Goal: Task Accomplishment & Management: Manage account settings

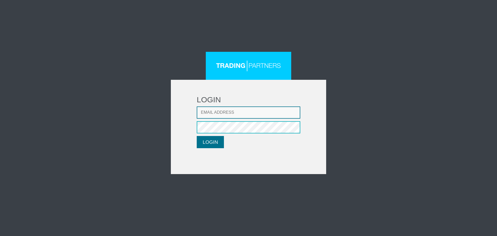
type input "[EMAIL_ADDRESS][DOMAIN_NAME]"
click at [210, 142] on button "LOGIN" at bounding box center [210, 142] width 27 height 12
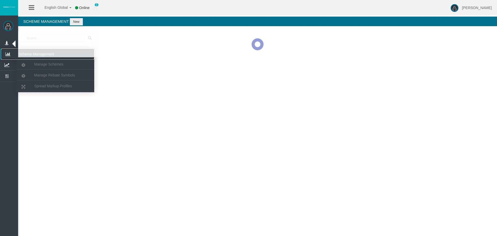
click at [6, 54] on icon at bounding box center [8, 54] width 14 height 11
click at [11, 52] on icon at bounding box center [8, 54] width 14 height 11
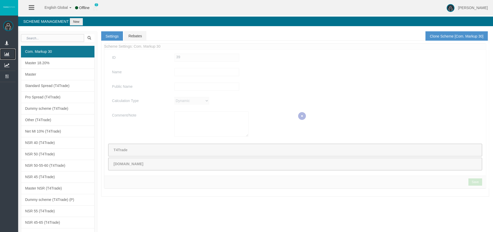
type input "Com. Markup 30"
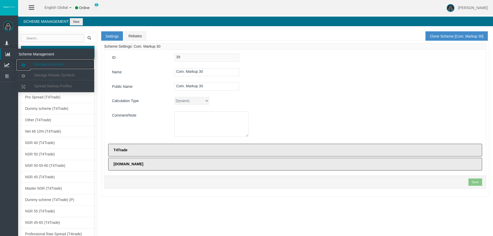
click at [35, 63] on span "Manage Schemes" at bounding box center [48, 64] width 29 height 4
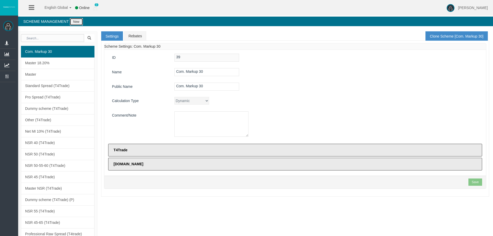
click at [80, 22] on button "New" at bounding box center [76, 21] width 13 height 7
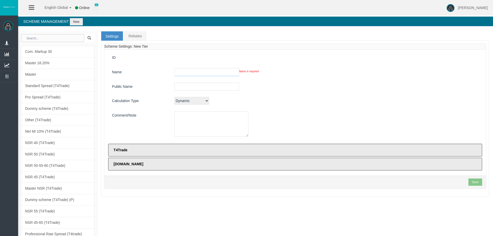
click at [180, 71] on input "text" at bounding box center [207, 72] width 65 height 8
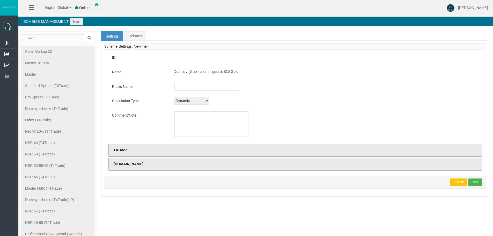
scroll to position [0, 4]
type input "Ordinary (5 points on majors & $15 Gold)"
drag, startPoint x: 239, startPoint y: 71, endPoint x: 230, endPoint y: 73, distance: 9.4
click at [234, 72] on div "Ordinary (5 points on majors & $15 Gold)" at bounding box center [327, 72] width 312 height 8
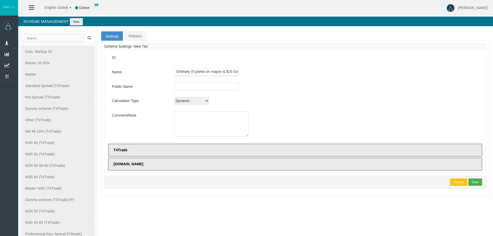
scroll to position [0, 4]
drag, startPoint x: 177, startPoint y: 71, endPoint x: 247, endPoint y: 72, distance: 69.9
click at [247, 72] on div "Ordinary (5 points on majors & $15 Gold)" at bounding box center [327, 72] width 312 height 8
click at [184, 84] on input "text" at bounding box center [207, 87] width 65 height 8
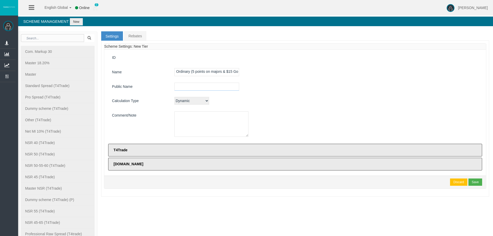
paste input "Ordinary (5 points on majors & $15 Gold)"
type input "Ordinary (5 points on majors & $15 Gold)"
click at [184, 113] on textarea at bounding box center [212, 123] width 74 height 25
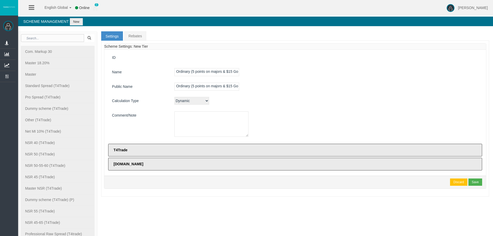
paste textarea "Ordinary (5 points on majors & $15 Gold)"
type textarea "Ordinary (5 points on majors & $15 Gold)"
click at [474, 181] on div "Save" at bounding box center [475, 182] width 7 height 5
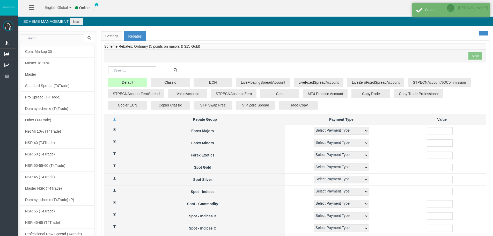
click at [107, 35] on link "Settings" at bounding box center [111, 35] width 21 height 9
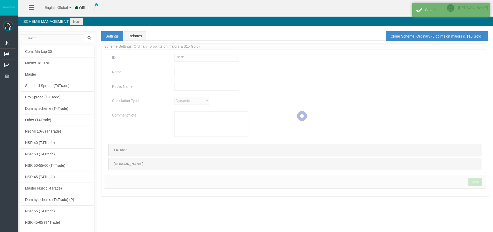
type input "Ordinary (5 points on majors & $15 Gold)"
type textarea "Ordinary (5 points on majors & $15 Gold)"
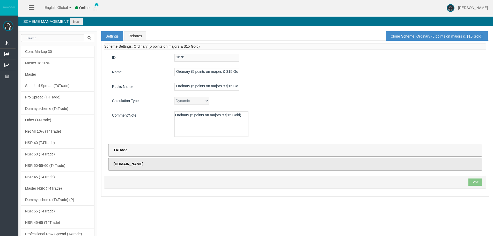
click at [170, 147] on label "T4Trade" at bounding box center [295, 150] width 374 height 13
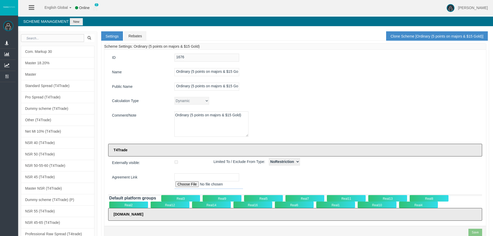
click at [190, 185] on input "file" at bounding box center [209, 185] width 69 height 8
type input "C:\fakepath\Intermediary Agreement T4TRADE_Tradeco Limited_v2-24.pdf"
type input "https://partnersportal.t4trade.com/AppFiles/uploads/Intermediary Agreement T4TR…"
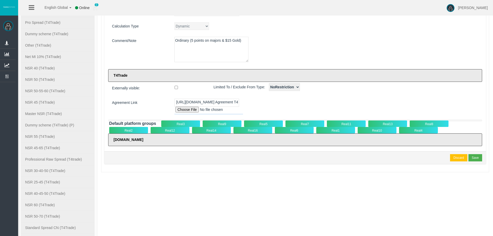
scroll to position [78, 0]
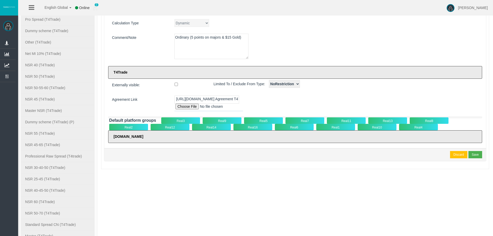
click at [219, 120] on div "Real9" at bounding box center [222, 120] width 39 height 6
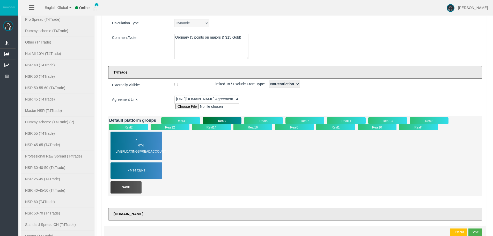
click at [256, 118] on div "Real5" at bounding box center [263, 120] width 39 height 6
click at [151, 141] on div "✓ MT4 LiveFloatingSpreadAccount" at bounding box center [137, 146] width 52 height 28
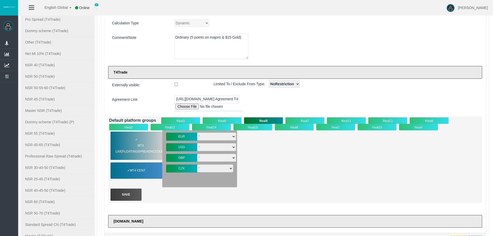
click at [205, 138] on select "- T4-S-norm-EUR T4-S-Prem-EUR T4-SPrem--05EUR T4-S-VIP-EUR T4-S-norm-EUR- T4-Lu…" at bounding box center [216, 137] width 39 height 8
click at [270, 168] on div "✓ MT4 LiveFloatingSpreadAccount MT4 Cent EUR - T4-S-VIP-EUR" at bounding box center [295, 158] width 372 height 57
click at [222, 121] on div "Real9" at bounding box center [222, 120] width 39 height 6
click at [208, 135] on select "- T4-S-norm-EUR T4-S-Prem-EUR T4-SPrem--05EUR T4-S-VIP-EUR T4-S-norm-EUR- T4-Lu…" at bounding box center [216, 137] width 39 height 8
drag, startPoint x: 297, startPoint y: 169, endPoint x: 233, endPoint y: 148, distance: 67.3
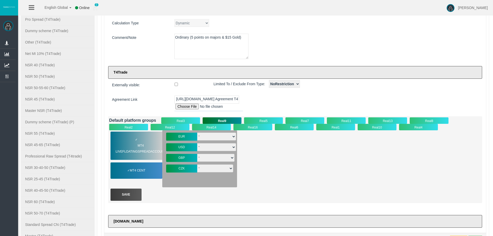
click at [295, 169] on div "✓ MT4 LiveFloatingSpreadAccount MT4 Cent EUR - T4-S-VIP-EUR" at bounding box center [295, 158] width 372 height 57
click at [182, 119] on div "Real3" at bounding box center [180, 120] width 39 height 6
click at [205, 136] on select "- T4-S-norm-EUR T4-S-Prem-EUR T4-SPrem--05EUR T4-S-normCryEUR T4-S-norm-EUR-" at bounding box center [215, 137] width 37 height 8
drag, startPoint x: 283, startPoint y: 168, endPoint x: 186, endPoint y: 123, distance: 107.3
click at [283, 168] on div "✓ MT4 LiveFloatingSpreadAccount STP Swap Free EUR - USD - -" at bounding box center [295, 158] width 372 height 57
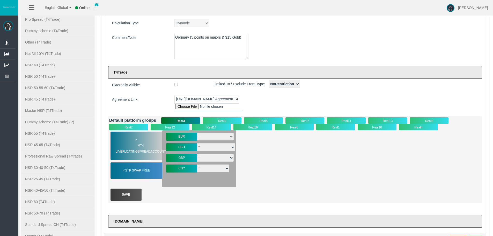
click at [257, 118] on div "Real5" at bounding box center [263, 120] width 39 height 6
click at [201, 146] on select "- T4-S-norm-USD T4-S-Prem-USD T4-SPrem--05USD T4-SnormOiGdUSD T4-S-norm-USD- T4…" at bounding box center [216, 147] width 39 height 8
select select "3406"
click at [197, 143] on select "- T4-S-norm-USD T4-S-Prem-USD T4-SPrem--05USD T4-SnormOiGdUSD T4-S-norm-USD- T4…" at bounding box center [216, 147] width 39 height 8
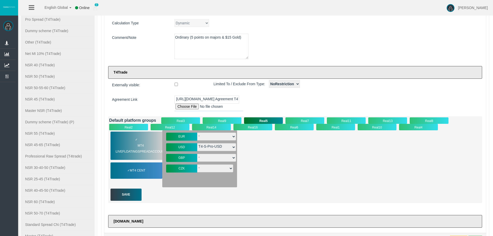
click at [203, 161] on select "- T4-S-norm-GBP T4-S-Prem-GBP T4-SPrem--05GBP T4-S-VIP-GBP T4-S-Premg25GBP T4-S…" at bounding box center [216, 158] width 39 height 8
click at [317, 181] on div "✓ MT4 LiveFloatingSpreadAccount MT4 Cent EUR - T4-S-VIP-EUR" at bounding box center [295, 158] width 372 height 57
click at [205, 160] on select "- T4-S-norm-GBP T4-S-Prem-GBP T4-SPrem--05GBP T4-S-VIP-GBP T4-S-Premg25GBP T4-S…" at bounding box center [216, 158] width 39 height 8
drag, startPoint x: 265, startPoint y: 170, endPoint x: 196, endPoint y: 159, distance: 70.0
click at [258, 171] on div "✓ MT4 LiveFloatingSpreadAccount MT4 Cent EUR - T4-S-VIP-EUR" at bounding box center [295, 158] width 372 height 57
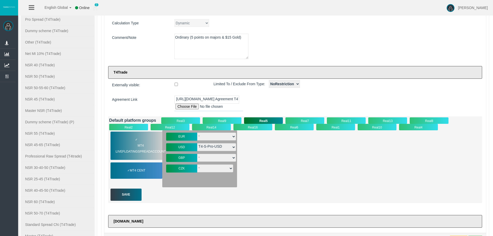
click at [134, 194] on div "Save" at bounding box center [126, 195] width 31 height 12
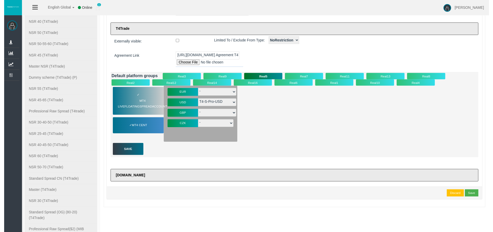
scroll to position [155, 0]
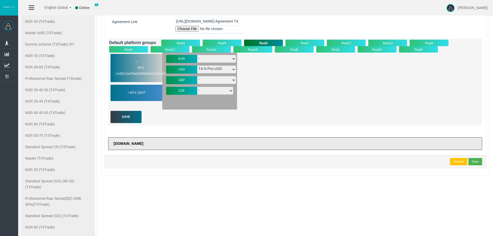
click at [124, 115] on div "Save" at bounding box center [126, 117] width 31 height 12
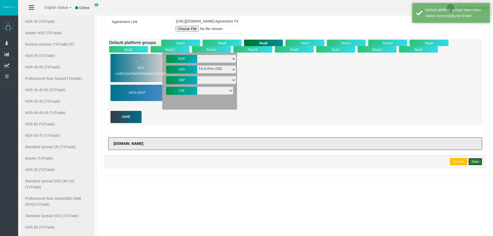
click at [474, 161] on div "Save" at bounding box center [475, 161] width 7 height 5
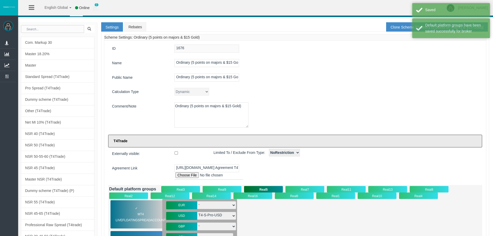
scroll to position [0, 0]
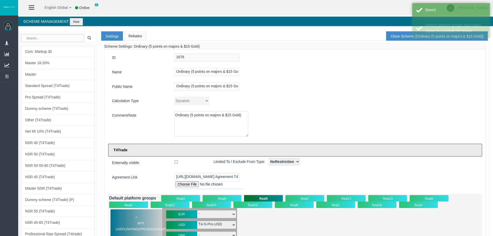
click at [135, 35] on link "Rebates" at bounding box center [135, 35] width 22 height 9
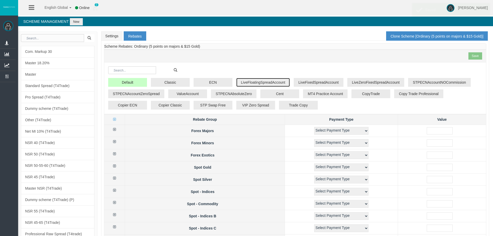
click at [251, 81] on button "LiveFloatingSpreadAccount" at bounding box center [263, 82] width 54 height 9
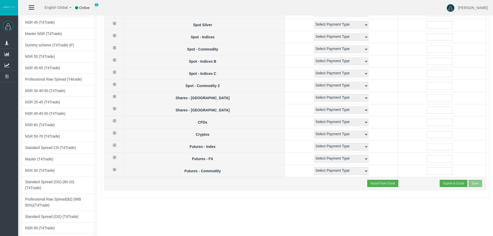
scroll to position [207, 0]
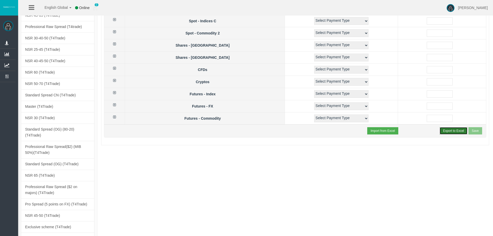
click at [450, 129] on button "Export to Excel" at bounding box center [454, 130] width 28 height 7
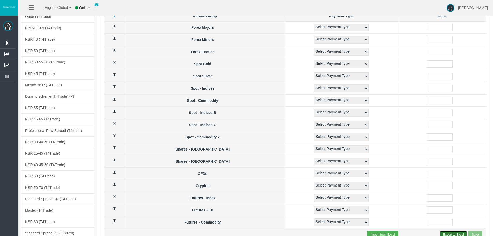
scroll to position [155, 0]
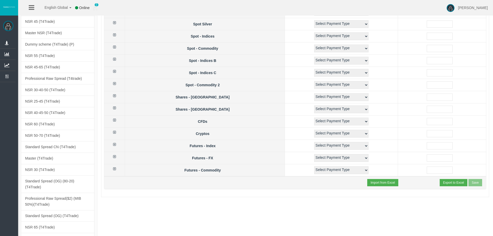
click at [384, 181] on input "file" at bounding box center [401, 183] width 69 height 8
type input "C:\fakepath\rebates-Ordinary (5 points on majors & $15 Gold)_LiveFloatingSpread…"
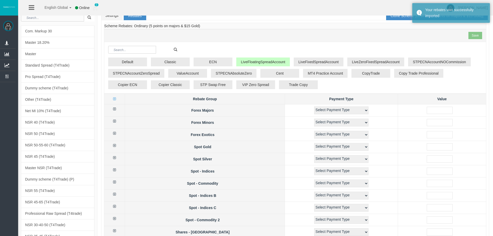
scroll to position [0, 0]
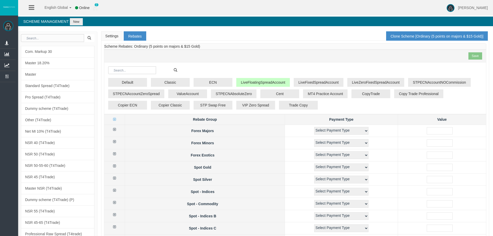
click at [116, 36] on link "Settings" at bounding box center [111, 35] width 21 height 9
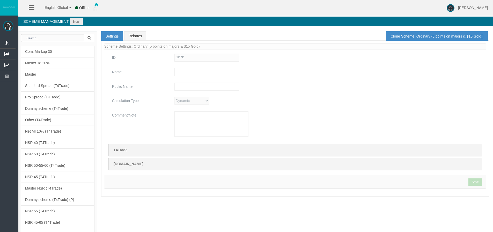
type input "Ordinary (5 points on majors & $15 Gold)"
type textarea "Ordinary (5 points on majors & $15 Gold)"
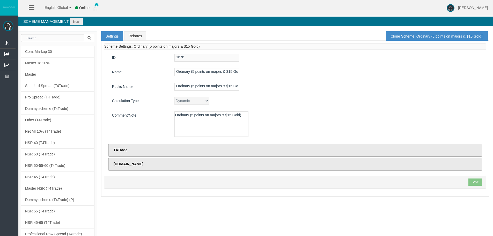
click at [225, 71] on input "Ordinary (5 points on majors & $15 Gold)" at bounding box center [207, 72] width 65 height 8
drag, startPoint x: 227, startPoint y: 71, endPoint x: 247, endPoint y: 70, distance: 20.0
click at [247, 70] on div "Ordinary (5 points on majors & $15 Gold)" at bounding box center [327, 72] width 312 height 8
click at [237, 70] on input "Ordinary (5 points on majors & $15 Gold)" at bounding box center [207, 72] width 65 height 8
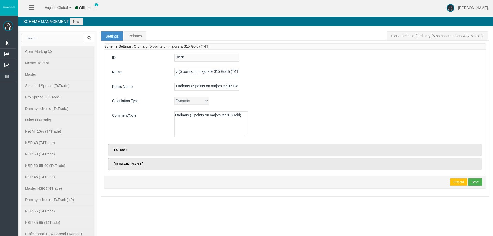
scroll to position [0, 14]
type input "Ordinary (5 points on majors & $15 Gold) (T4T)"
click at [218, 88] on input "Ordinary (5 points on majors & $15 Gold)" at bounding box center [207, 87] width 65 height 8
drag, startPoint x: 177, startPoint y: 71, endPoint x: 254, endPoint y: 71, distance: 76.9
click at [254, 71] on div "Ordinary (5 points on majors & $15 Gold) (T4T)" at bounding box center [327, 72] width 312 height 8
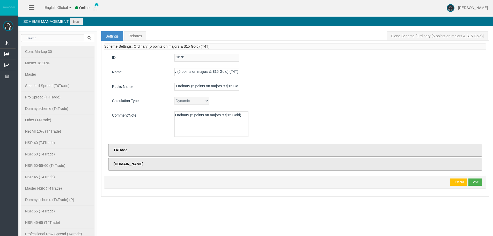
scroll to position [0, 0]
drag, startPoint x: 185, startPoint y: 95, endPoint x: 183, endPoint y: 88, distance: 7.0
click at [185, 94] on div "ID 1676 Name Ordinary (5 points on majors & $15 Gold) (T4T) Public Name Ordinar…" at bounding box center [295, 113] width 382 height 126
drag, startPoint x: 177, startPoint y: 86, endPoint x: 281, endPoint y: 96, distance: 105.1
click at [281, 96] on div "ID 1676 Name Ordinary (5 points on majors & $15 Gold) (T4T) Public Name Ordinar…" at bounding box center [295, 113] width 382 height 126
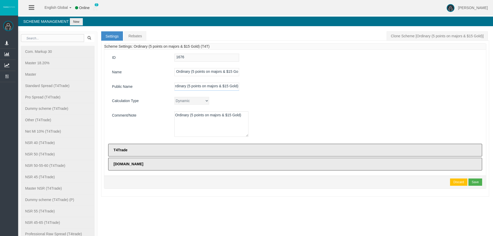
paste input "(T4T)"
type input "Ordinary (5 points on majors & $15 Gold) (T4T)"
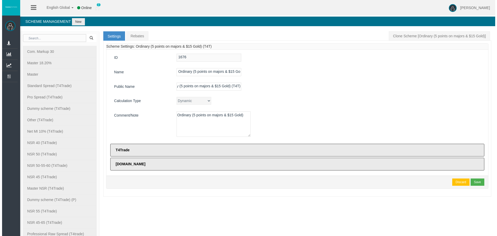
scroll to position [0, 0]
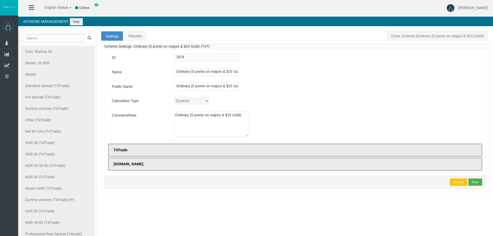
drag, startPoint x: 198, startPoint y: 127, endPoint x: 172, endPoint y: 114, distance: 28.1
click at [172, 115] on div "Ordinary (5 points on majors & $15 Gold)" at bounding box center [327, 124] width 312 height 27
paste textarea "(T4T)"
type textarea "Ordinary (5 points on majors & $15 Gold) (T4T)"
click at [336, 107] on div "ID 1676 Name Ordinary (5 points on majors & $15 Gold) (T4T) Public Name Ordinar…" at bounding box center [295, 113] width 382 height 126
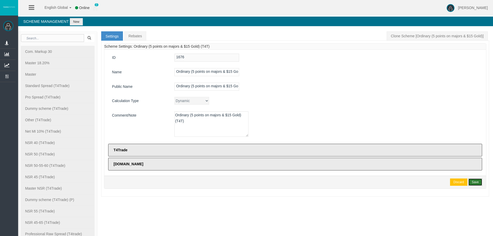
click at [472, 183] on div "Save" at bounding box center [475, 182] width 7 height 5
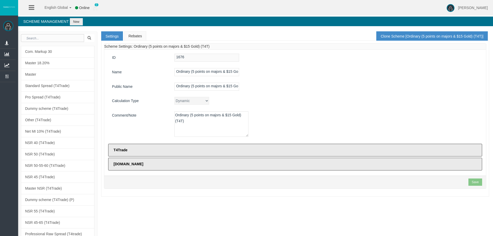
click at [133, 34] on link "Rebates" at bounding box center [135, 35] width 22 height 9
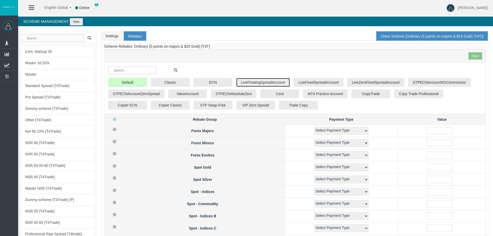
click at [242, 81] on button "LiveFloatingSpreadAccount" at bounding box center [263, 82] width 54 height 9
click at [116, 130] on icon at bounding box center [114, 130] width 3 height 4
select select "1"
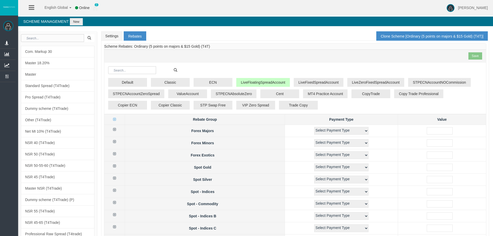
select select "1"
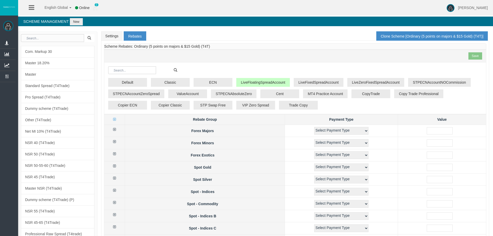
select select "1"
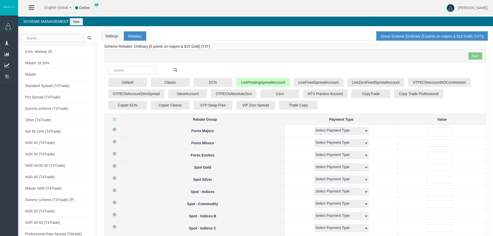
select select "1"
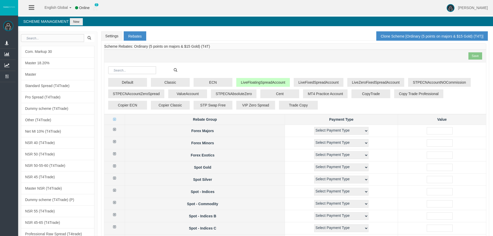
select select "1"
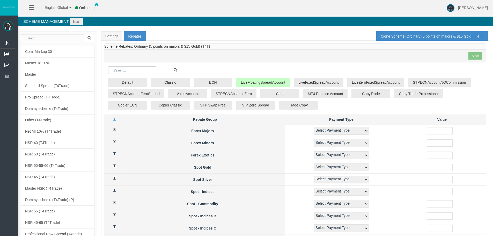
select select "1"
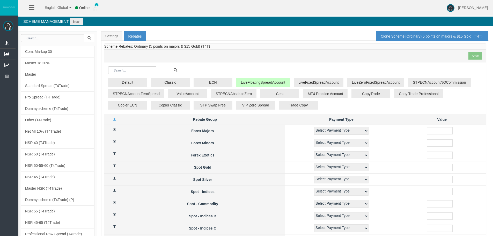
select select "1"
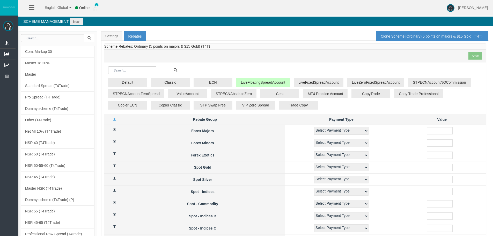
select select "1"
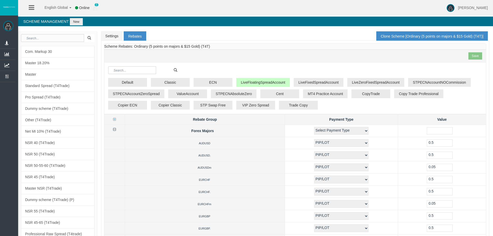
click at [116, 130] on icon at bounding box center [114, 130] width 3 height 4
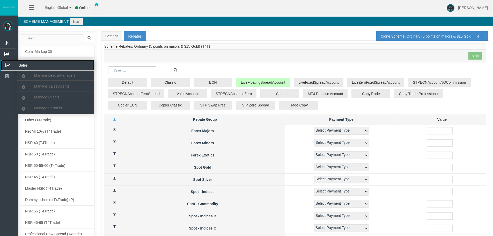
click at [8, 66] on icon at bounding box center [8, 65] width 14 height 11
click at [61, 108] on span "Manage Partners" at bounding box center [48, 108] width 28 height 4
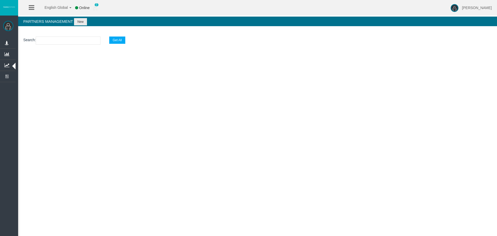
click at [74, 44] on input "text" at bounding box center [68, 41] width 65 height 8
paste input "IB1bzl5"
type input "IB1bzl5"
select select "25"
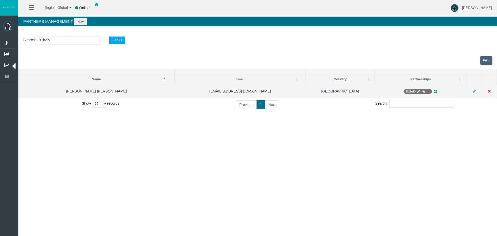
type input "IB1bzl5"
click at [418, 90] on icon at bounding box center [419, 91] width 4 height 3
select select "0"
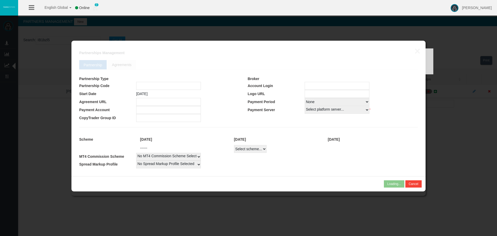
type input "IB1bzl5"
type input "19268409"
select select "1"
type input "19268409"
select select
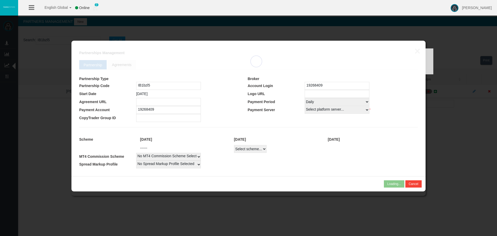
select select
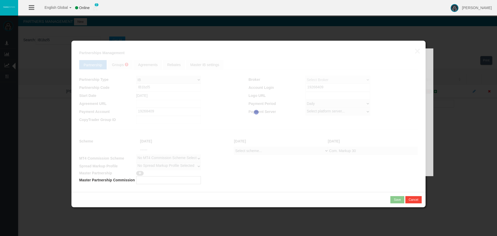
select select "1"
select select
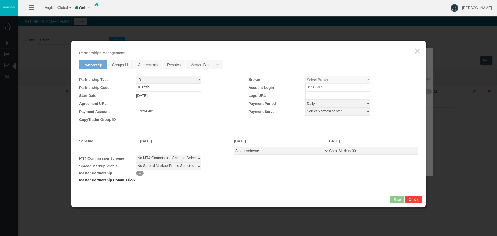
click at [255, 148] on div "Loading... × Partnerships Management Partnership Groups Agreements Rebates Mast…" at bounding box center [248, 116] width 354 height 151
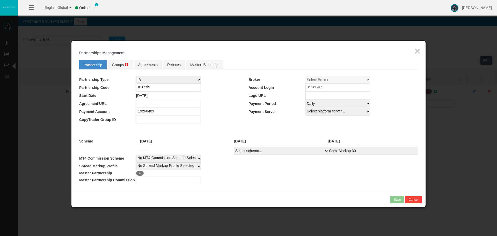
click at [275, 152] on select "Select scheme... Com. Markup 30 Master 18.20% Master Standard Spread (T4Trade) …" at bounding box center [281, 151] width 95 height 8
select select
click at [234, 147] on select "Select scheme... Com. Markup 30 Master 18.20% Master Standard Spread (T4Trade) …" at bounding box center [281, 151] width 95 height 8
select select
click at [122, 65] on span "Groups" at bounding box center [118, 65] width 12 height 4
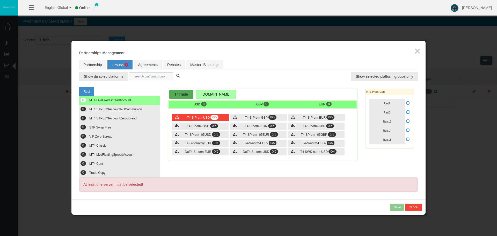
click at [140, 78] on input "text" at bounding box center [151, 76] width 44 height 8
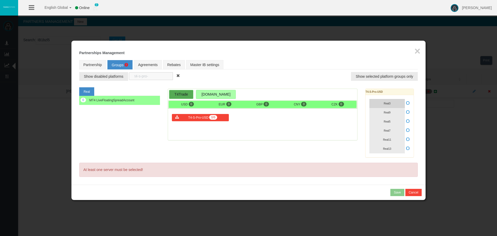
type input "t4-s-pro-"
click at [384, 103] on button "Real3" at bounding box center [387, 103] width 35 height 9
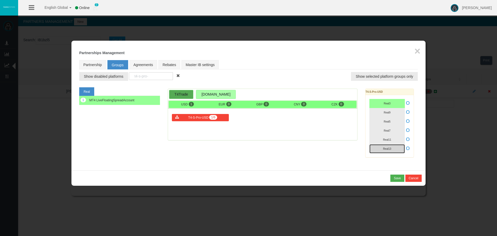
click at [390, 151] on button "Real13" at bounding box center [387, 148] width 35 height 9
click at [385, 119] on button "Real5" at bounding box center [387, 121] width 35 height 9
click at [392, 132] on button "Real7" at bounding box center [387, 130] width 35 height 9
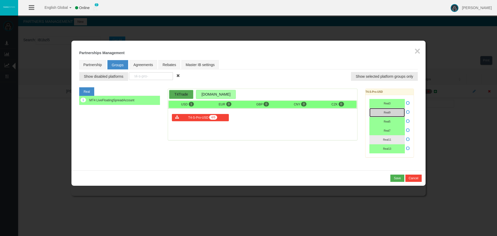
click at [387, 112] on span "Real9" at bounding box center [387, 112] width 7 height 3
click at [386, 144] on button "Real11" at bounding box center [387, 139] width 35 height 9
click at [409, 121] on icon at bounding box center [408, 121] width 4 height 4
click at [0, 0] on input "checkbox" at bounding box center [0, 0] width 0 height 0
click at [394, 175] on button "Save" at bounding box center [398, 178] width 14 height 7
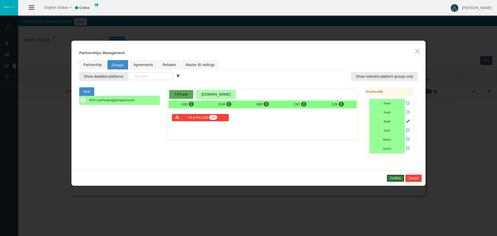
click at [394, 176] on div "Confirm" at bounding box center [395, 178] width 11 height 5
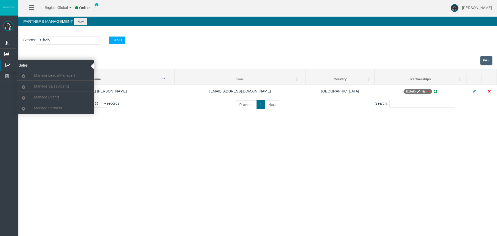
click at [10, 61] on icon at bounding box center [8, 65] width 14 height 11
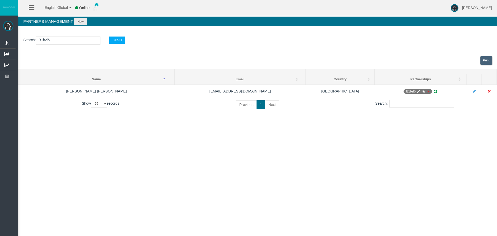
click at [52, 42] on input "IB1bzl5" at bounding box center [68, 41] width 65 height 8
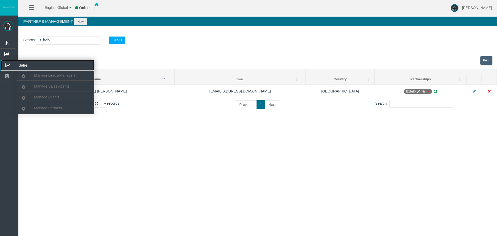
click at [8, 62] on icon at bounding box center [8, 65] width 14 height 11
click at [39, 98] on span "Manage Clients" at bounding box center [46, 97] width 25 height 4
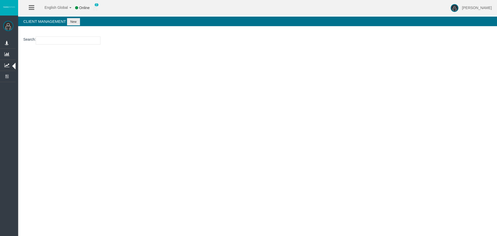
click at [47, 35] on section "Search :" at bounding box center [257, 41] width 479 height 21
click at [48, 40] on input "number" at bounding box center [68, 41] width 65 height 8
paste input "26095328"
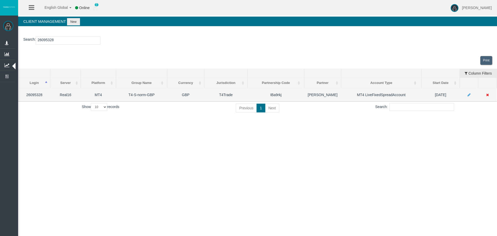
click at [487, 95] on icon at bounding box center [487, 95] width 3 height 4
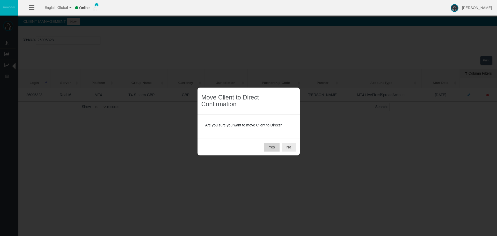
click at [273, 147] on button "Yes" at bounding box center [271, 147] width 15 height 9
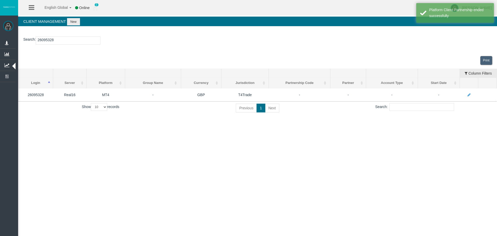
click at [45, 38] on input "26095328" at bounding box center [68, 41] width 65 height 8
paste input "2654"
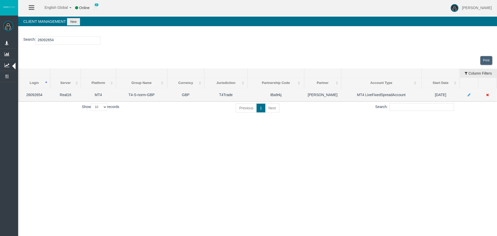
click at [488, 95] on icon at bounding box center [487, 95] width 3 height 4
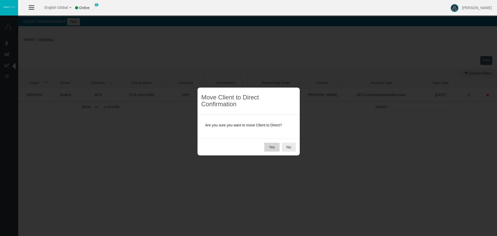
click at [272, 146] on button "Yes" at bounding box center [271, 147] width 15 height 9
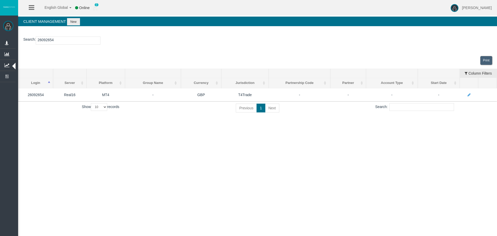
click at [45, 40] on input "26092654" at bounding box center [68, 41] width 65 height 8
paste input "15146467"
click at [222, 234] on div "English Global 简体中文 English Global 日本語 한국어 Online 0 Chrystalla Rousou Help Log …" at bounding box center [248, 118] width 497 height 236
drag, startPoint x: 222, startPoint y: 234, endPoint x: 222, endPoint y: 238, distance: 3.9
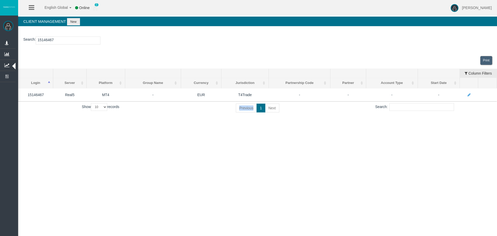
click at [222, 236] on html "English Global 简体中文 English Global 日本語 한국어 Online 0 Chrystalla Rousou Help Log …" at bounding box center [248, 118] width 497 height 236
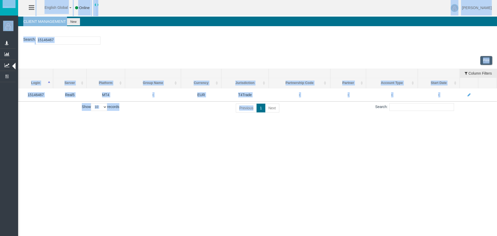
click at [54, 47] on section "Search : 15146467" at bounding box center [257, 41] width 479 height 21
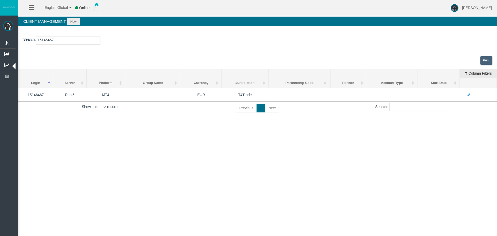
click at [51, 40] on input "15146467" at bounding box center [68, 41] width 65 height 8
click at [241, 198] on div "English Global 简体中文 English Global 日本語 한국어 Online 0 Chrystalla Rousou Help Log …" at bounding box center [248, 118] width 497 height 236
drag, startPoint x: 200, startPoint y: 157, endPoint x: 173, endPoint y: 200, distance: 51.4
click at [200, 157] on div "English Global 简体中文 English Global 日本語 한국어 Online 0 Chrystalla Rousou Help Log …" at bounding box center [248, 118] width 497 height 236
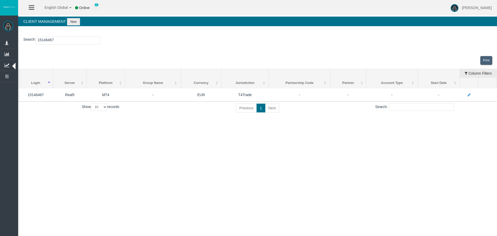
click at [47, 41] on input "15146467" at bounding box center [68, 41] width 65 height 8
paste input "510"
click at [46, 40] on input "15146510" at bounding box center [68, 41] width 65 height 8
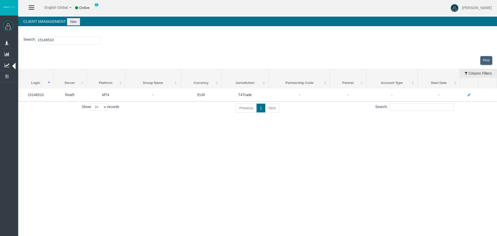
paste input "929"
click at [47, 39] on input "15146929" at bounding box center [68, 41] width 65 height 8
paste input "7054740"
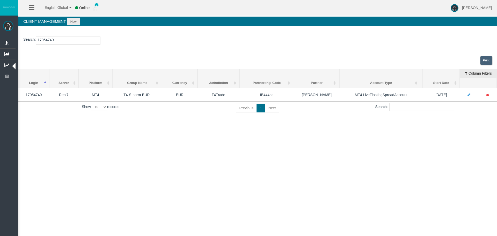
click at [44, 35] on section "Search : 17054740" at bounding box center [257, 41] width 479 height 21
click at [50, 39] on input "17054740" at bounding box center [68, 41] width 65 height 8
paste input "5146467"
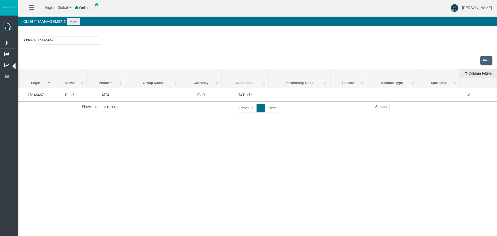
click at [52, 37] on input "15146467" at bounding box center [68, 41] width 65 height 8
paste input "922022"
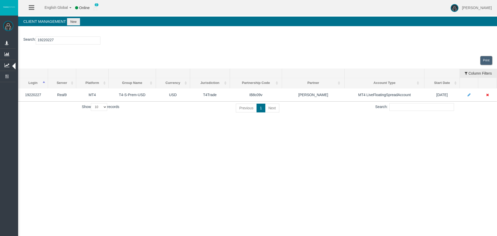
click at [45, 43] on input "19220227" at bounding box center [68, 41] width 65 height 8
paste input "2112331"
click at [62, 156] on div "English Global 简体中文 English Global 日本語 한국어 Online 0 Chrystalla Rousou Help Log …" at bounding box center [248, 118] width 497 height 236
drag, startPoint x: 204, startPoint y: 117, endPoint x: 252, endPoint y: 100, distance: 51.5
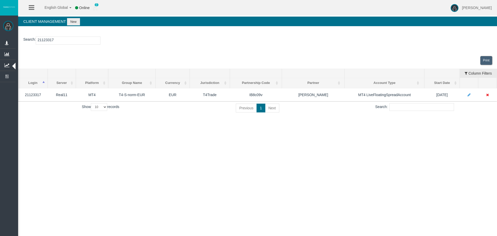
click at [209, 114] on div "Search : 21123317 Loading... Print Login Server Platform Platform Group Currenc…" at bounding box center [257, 75] width 479 height 89
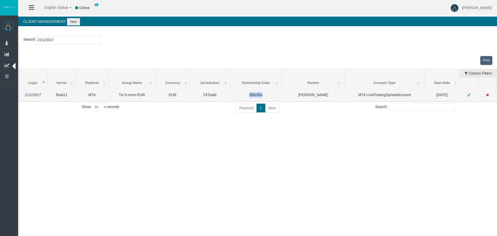
drag, startPoint x: 265, startPoint y: 95, endPoint x: 208, endPoint y: 111, distance: 59.3
click at [240, 97] on td "IB8c09v" at bounding box center [256, 94] width 52 height 13
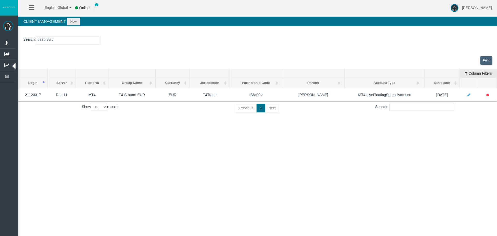
click at [63, 198] on div "English Global 简体中文 English Global 日本語 한국어 Online 0 Chrystalla Rousou Help Log …" at bounding box center [248, 118] width 497 height 236
click at [42, 38] on input "21123317" at bounding box center [68, 41] width 65 height 8
paste input "8002"
click at [47, 41] on input "21128002" at bounding box center [68, 41] width 65 height 8
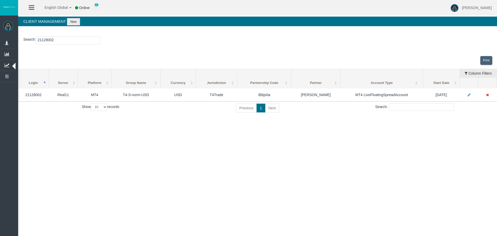
click at [47, 41] on input "21128002" at bounding box center [68, 41] width 65 height 8
paste input "6102408"
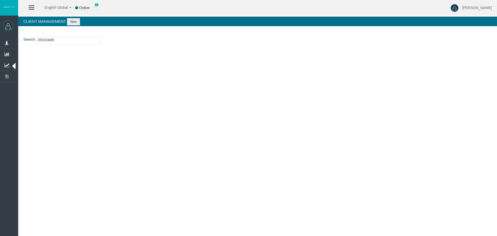
click at [53, 41] on input "26102408" at bounding box center [68, 41] width 65 height 8
paste input "09532"
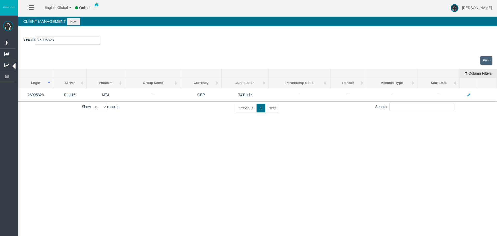
click at [49, 42] on input "26095328" at bounding box center [68, 41] width 65 height 8
paste input "19220227"
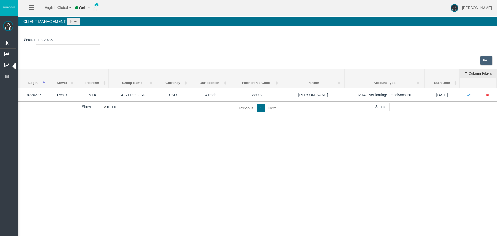
click at [47, 39] on input "19220227" at bounding box center [68, 41] width 65 height 8
paste input "2112331"
type input "21123317"
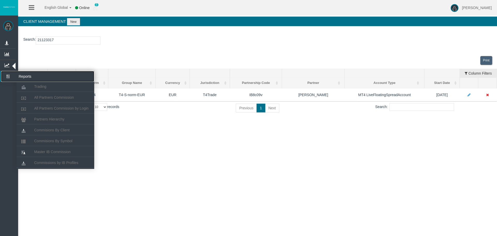
click at [6, 76] on icon at bounding box center [8, 76] width 14 height 11
click at [8, 78] on icon at bounding box center [8, 76] width 14 height 11
click at [49, 119] on span "Partners Hierarchy" at bounding box center [49, 119] width 30 height 4
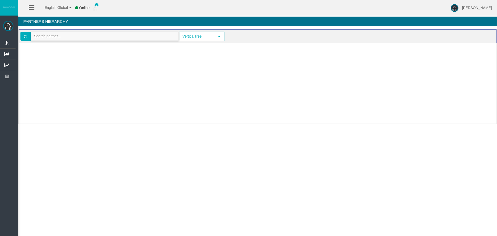
click at [55, 35] on input "text" at bounding box center [104, 36] width 147 height 8
paste input "IB3zaw1"
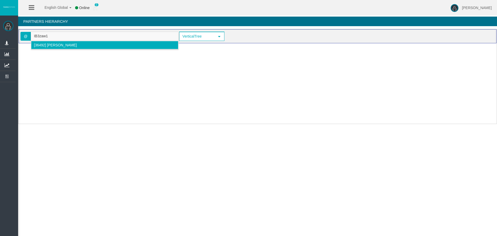
click at [52, 49] on li "[36492] Suffiyan Nazir" at bounding box center [104, 45] width 147 height 8
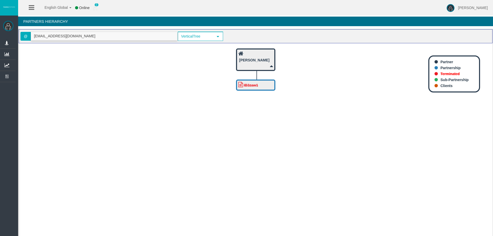
type input "fchaudry4@gmail.com"
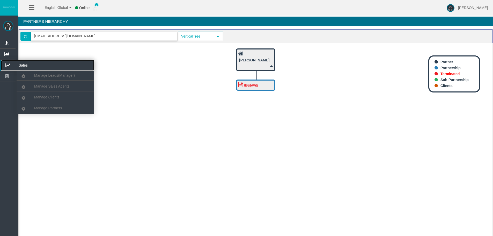
click at [11, 64] on icon at bounding box center [8, 65] width 14 height 11
click at [40, 100] on link "Manage Clients" at bounding box center [56, 96] width 78 height 9
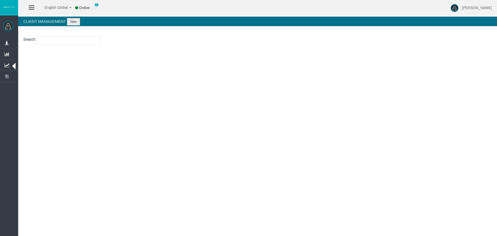
click at [49, 39] on input "number" at bounding box center [68, 41] width 65 height 8
paste input "26070922"
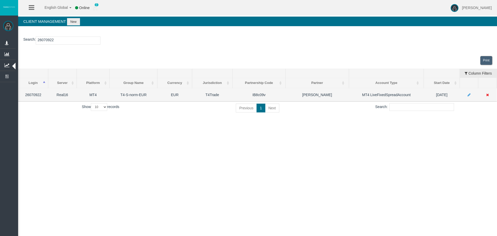
type input "26070922"
click at [469, 94] on icon at bounding box center [469, 95] width 3 height 4
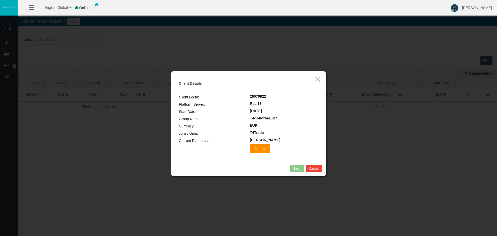
click at [250, 149] on span "Modify" at bounding box center [260, 148] width 20 height 9
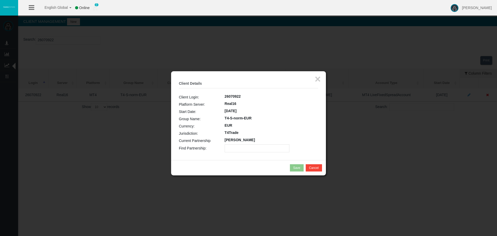
click at [229, 145] on input "text" at bounding box center [257, 148] width 65 height 8
paste input "IBjibuu"
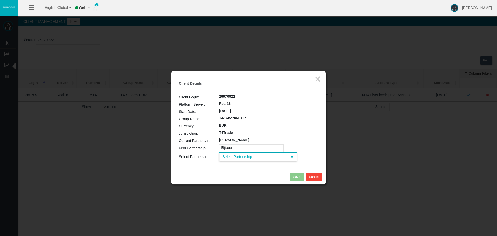
type input "IBjibuu"
click at [241, 156] on span "Select Partnership" at bounding box center [254, 157] width 68 height 8
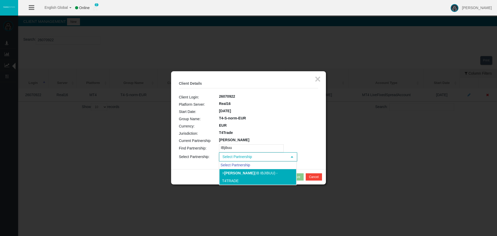
click at [235, 177] on li "> Ignazio Musumeci (IB IBjibuu) - T4Trade" at bounding box center [257, 177] width 77 height 16
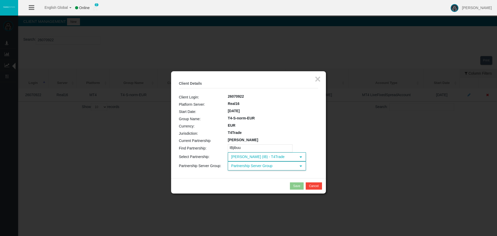
click at [247, 168] on span "Partnership Server Group" at bounding box center [262, 166] width 68 height 8
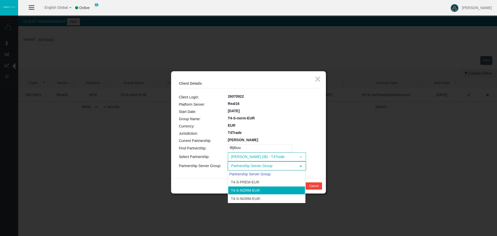
click at [247, 189] on li "T4-S-norm-EUR" at bounding box center [266, 190] width 77 height 8
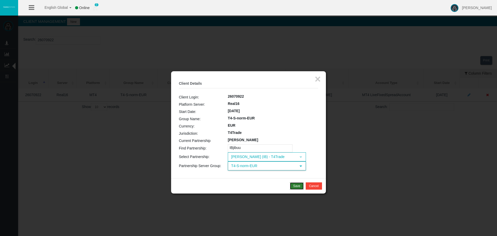
click at [297, 183] on button "Save" at bounding box center [297, 185] width 14 height 7
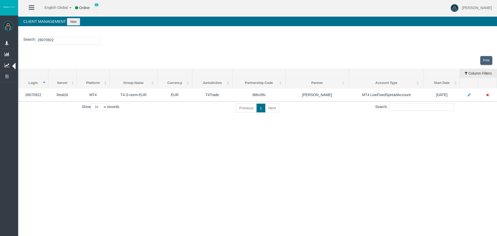
click at [40, 40] on input "26070922" at bounding box center [68, 41] width 65 height 8
paste input "19220227"
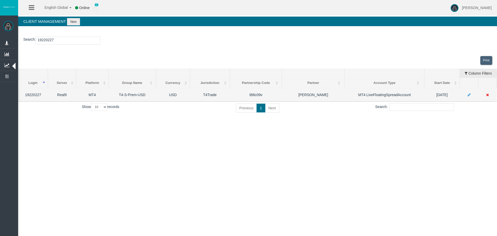
drag, startPoint x: 430, startPoint y: 96, endPoint x: 452, endPoint y: 97, distance: 21.8
click at [452, 97] on td "21/03/2025" at bounding box center [441, 94] width 35 height 13
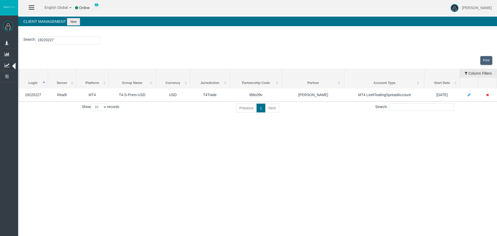
click at [312, 134] on div "English Global 简体中文 English Global 日本語 한국어 Online 0 Chrystalla Rousou Help Log …" at bounding box center [248, 118] width 497 height 236
click at [43, 39] on input "19220227" at bounding box center [68, 41] width 65 height 8
click at [43, 38] on input "19220227" at bounding box center [68, 41] width 65 height 8
paste input "23272485"
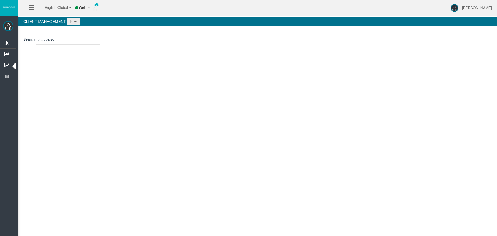
type input "23272485"
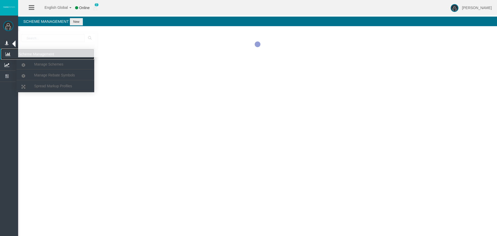
click at [7, 54] on icon at bounding box center [8, 54] width 14 height 11
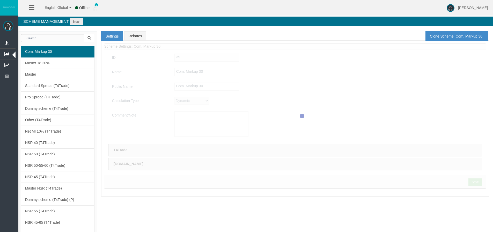
click at [35, 62] on span "Master 18.20%" at bounding box center [37, 63] width 24 height 4
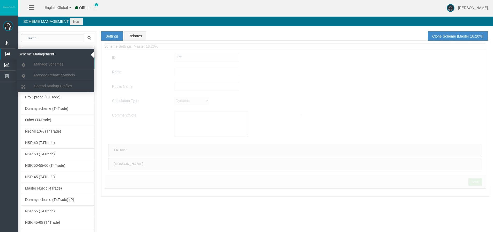
type input "Master 18.20%"
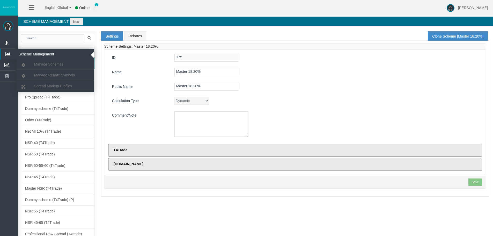
click at [8, 54] on icon at bounding box center [8, 54] width 14 height 11
click at [42, 64] on span "Manage Schemes" at bounding box center [48, 64] width 29 height 4
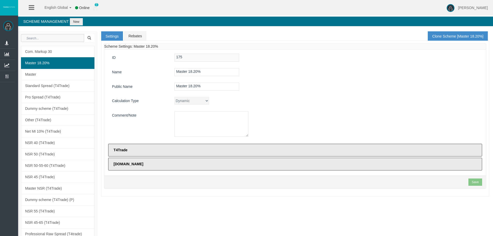
click at [40, 39] on input "text" at bounding box center [52, 38] width 63 height 8
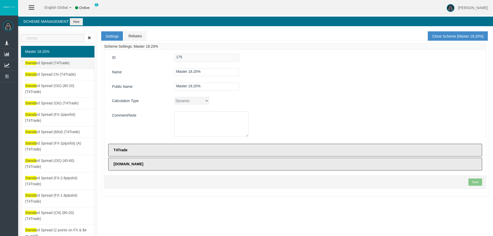
type input "standa"
click at [45, 58] on link "Standa rd Spread (T4Trade)" at bounding box center [58, 63] width 74 height 12
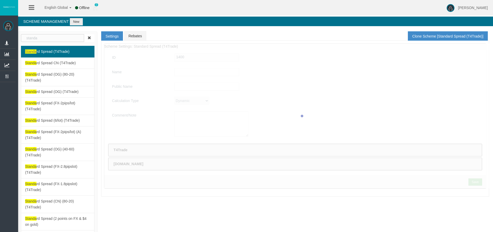
type input "Standard Spread (T4Trade)"
type input "Standard Spread"
type textarea "Standard Spread (T4Trade)"
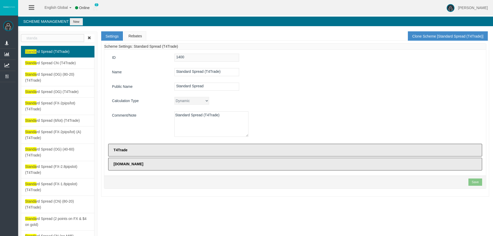
click at [132, 37] on link "Rebates" at bounding box center [135, 35] width 22 height 9
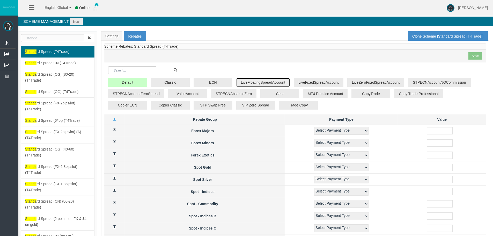
click at [258, 78] on button "LiveFloatingSpreadAccount" at bounding box center [263, 82] width 54 height 9
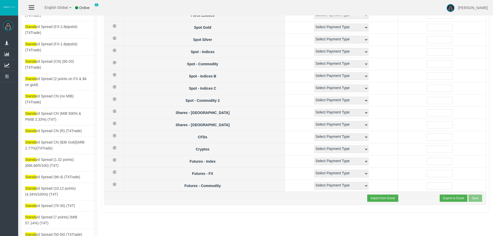
scroll to position [155, 0]
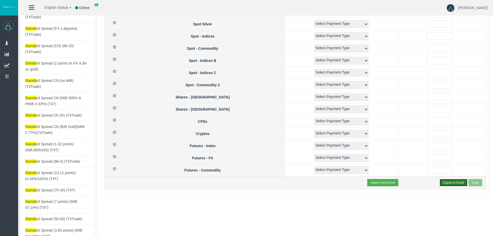
click at [459, 183] on button "Export to Excel" at bounding box center [454, 182] width 28 height 7
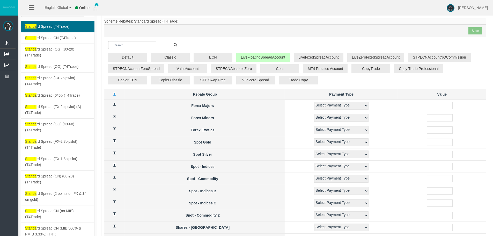
scroll to position [0, 0]
